Goal: Information Seeking & Learning: Learn about a topic

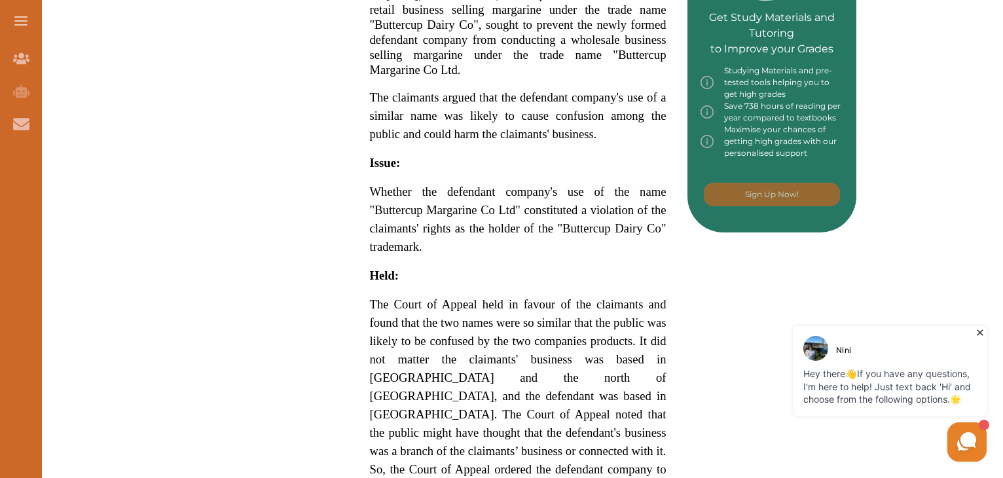
scroll to position [681, 0]
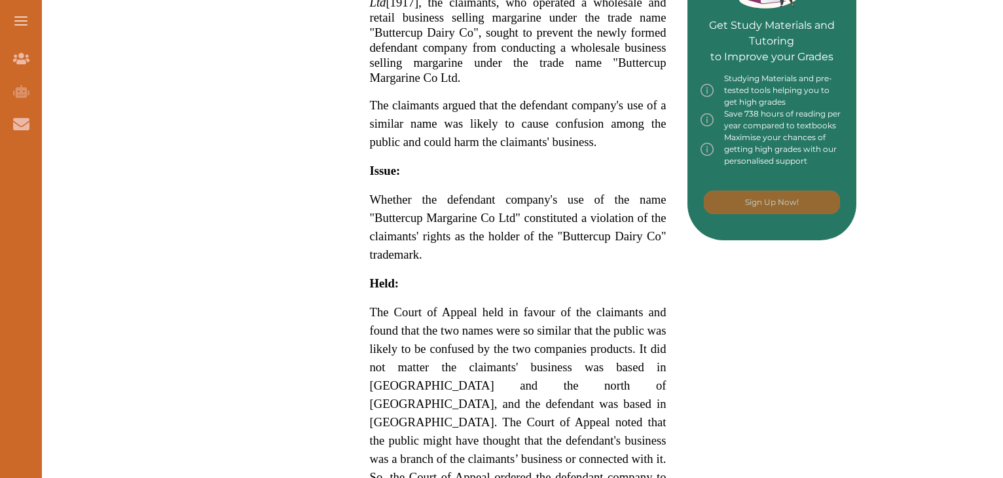
scroll to position [681, 0]
